Goal: Find specific page/section: Find specific page/section

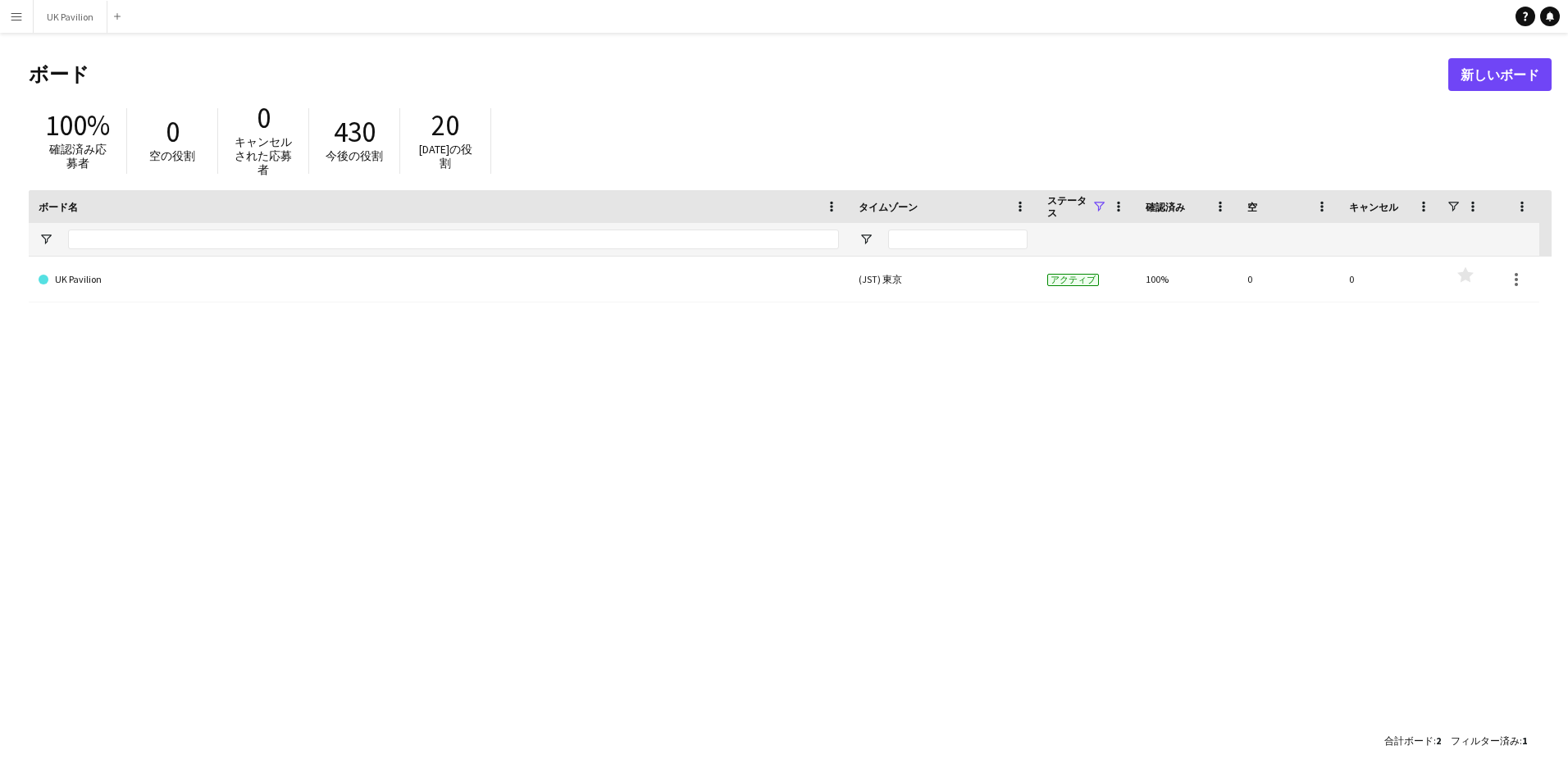
click at [12, 16] on app-icon "メニュー" at bounding box center [16, 16] width 13 height 13
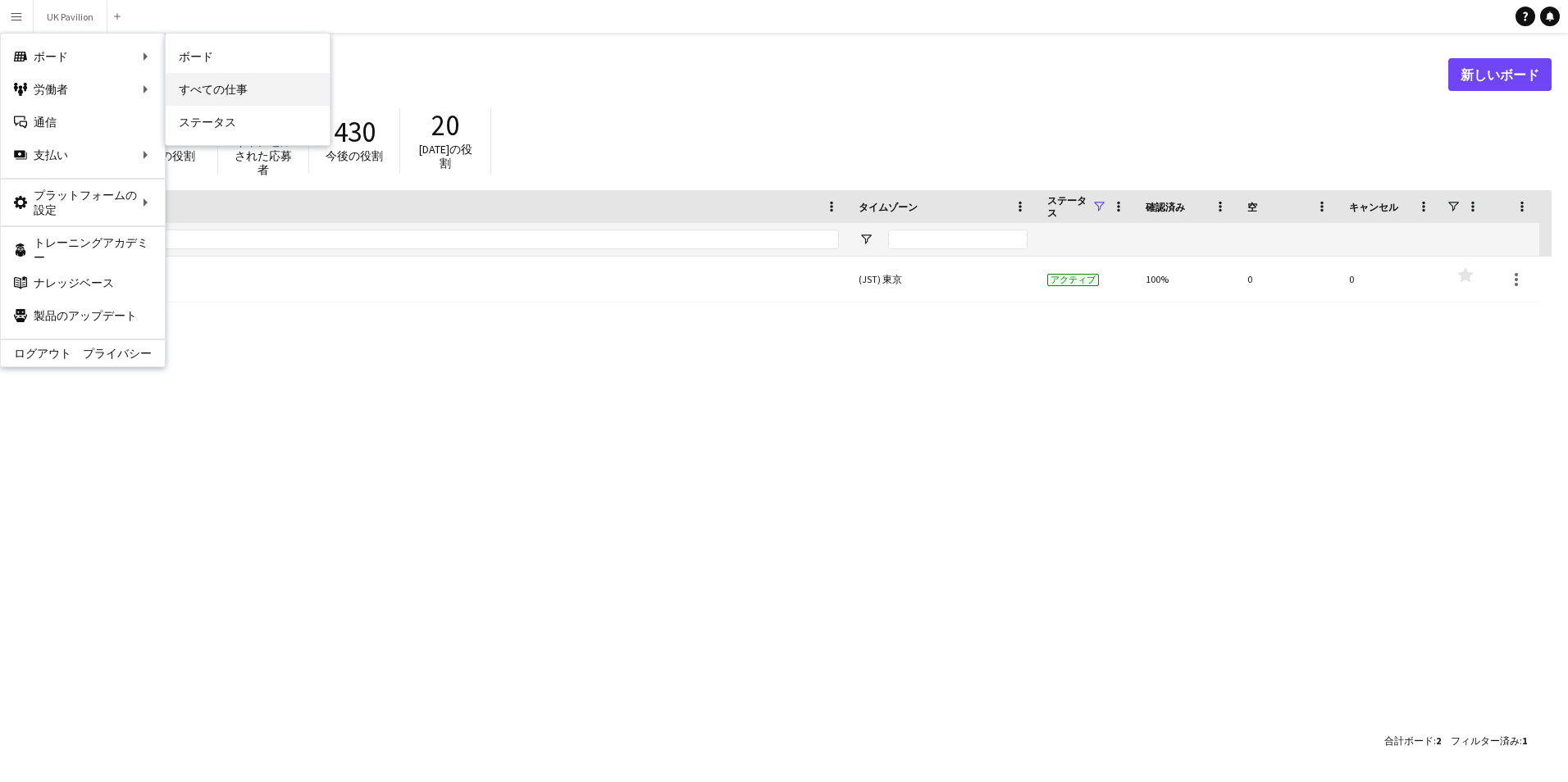
click at [220, 91] on link "すべての仕事" at bounding box center [248, 89] width 164 height 33
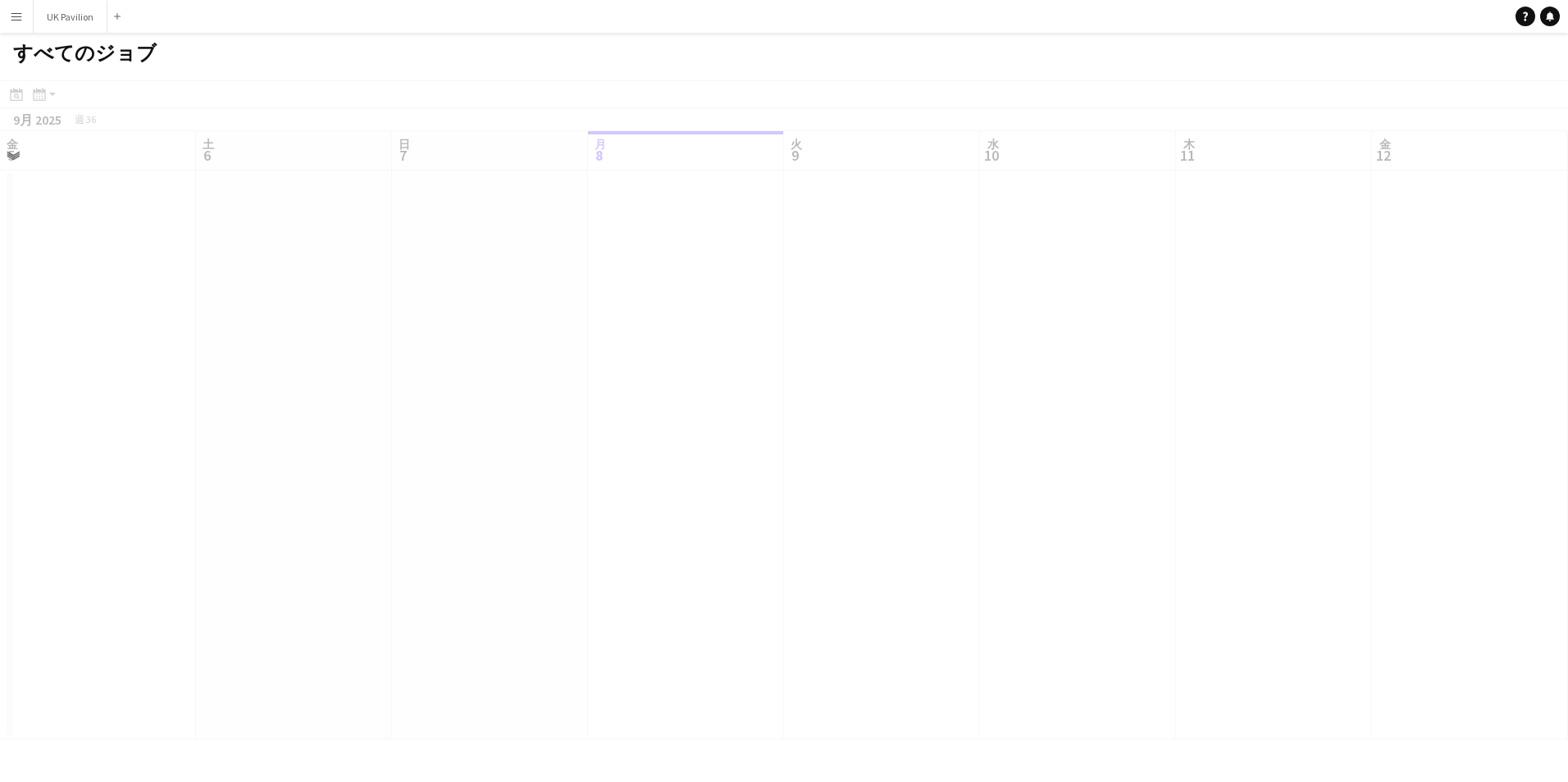
scroll to position [0, 392]
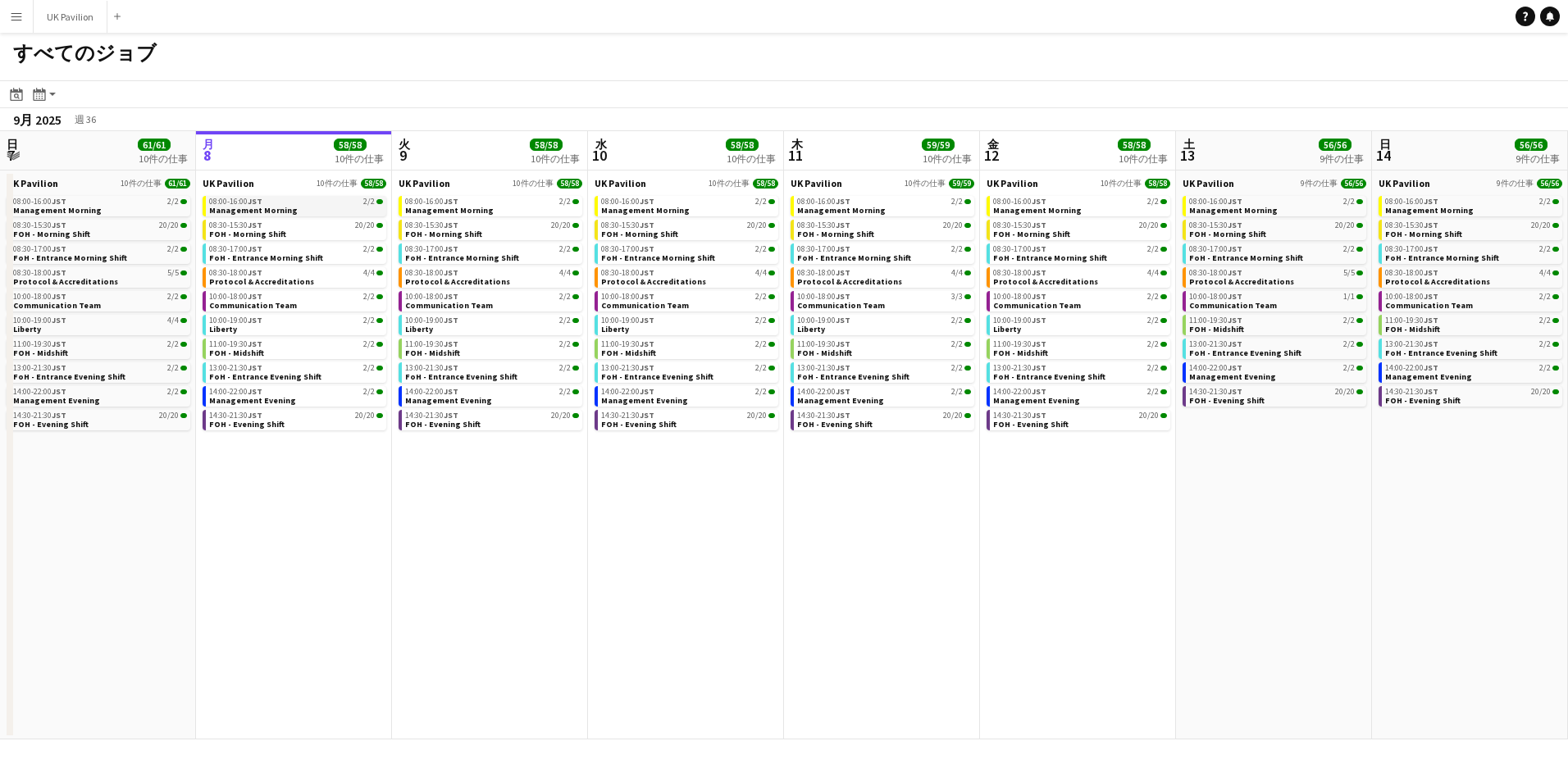
click at [346, 209] on link "08:00-16:00 JST 2/2 Management Morning" at bounding box center [295, 204] width 174 height 18
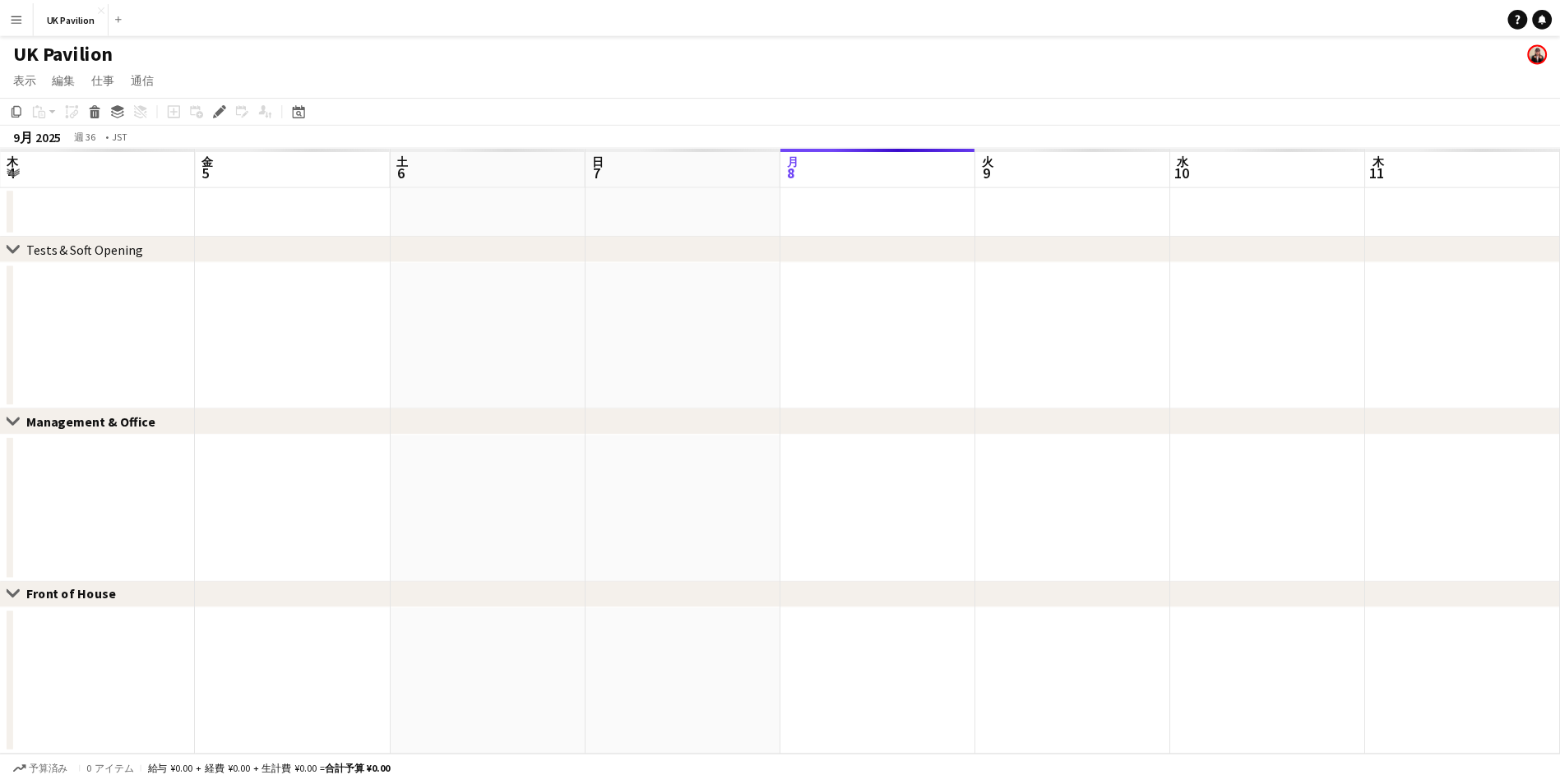
scroll to position [0, 565]
